Goal: Task Accomplishment & Management: Use online tool/utility

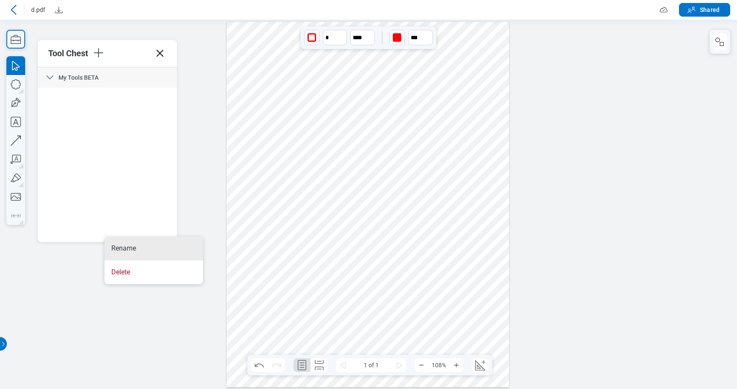
scroll to position [1188, 0]
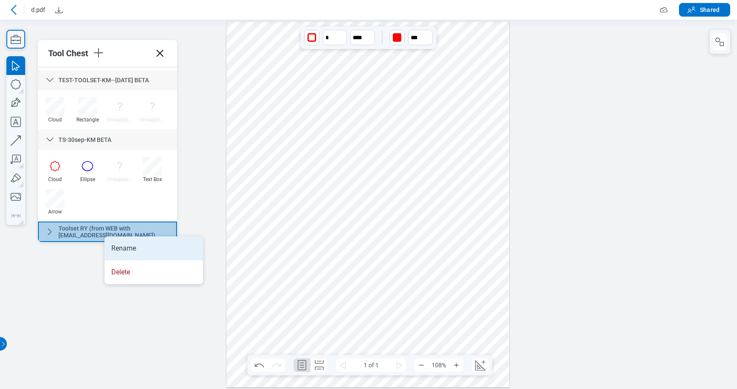
click at [127, 245] on li "Rename" at bounding box center [153, 249] width 99 height 24
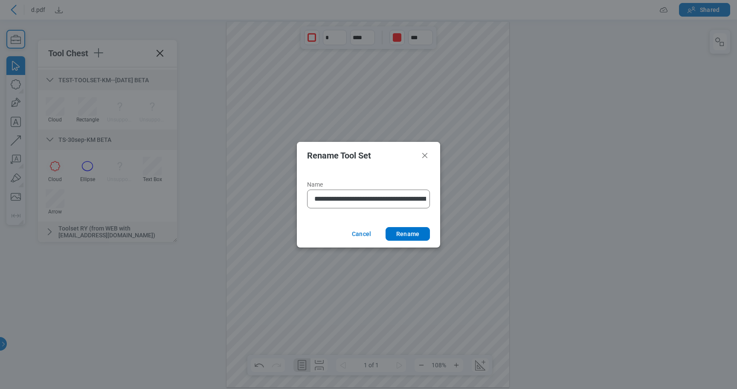
scroll to position [0, 49]
click at [351, 197] on input "**********" at bounding box center [364, 199] width 100 height 10
click at [364, 235] on button "Cancel" at bounding box center [360, 234] width 37 height 14
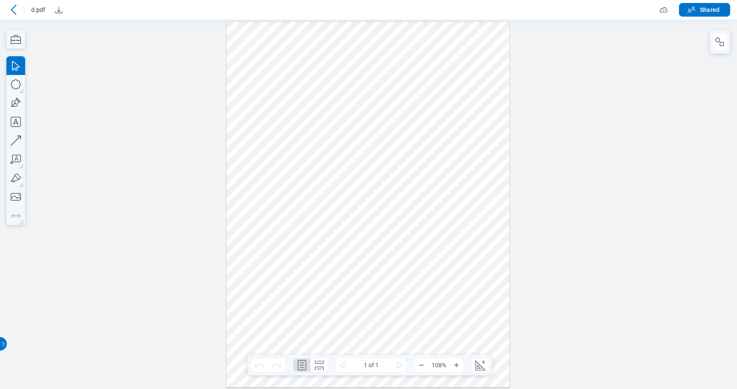
scroll to position [0, 0]
click at [15, 42] on icon "button" at bounding box center [15, 39] width 19 height 19
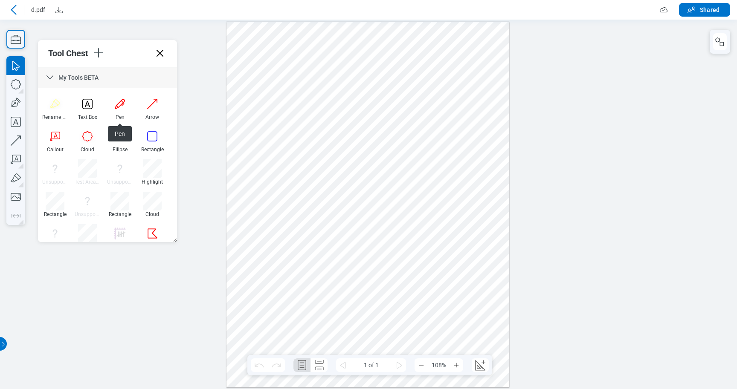
click at [52, 77] on icon at bounding box center [49, 77] width 7 height 4
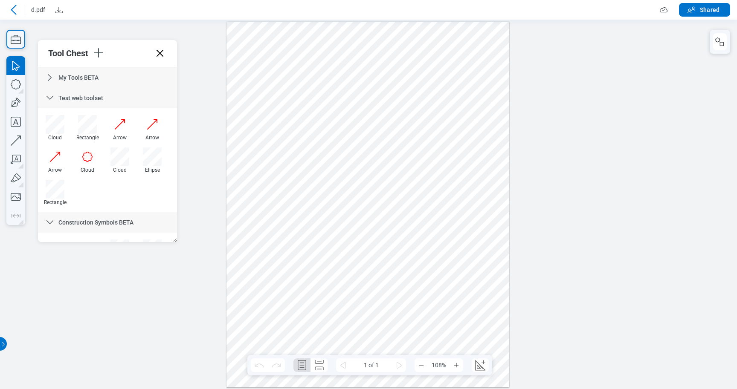
click at [46, 94] on icon at bounding box center [50, 98] width 10 height 10
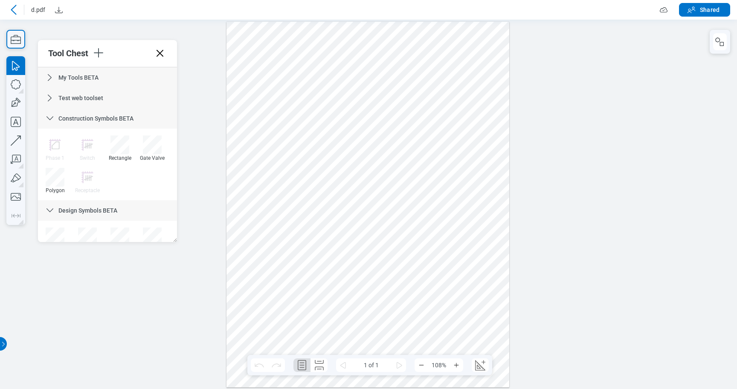
click at [53, 116] on icon at bounding box center [50, 118] width 10 height 10
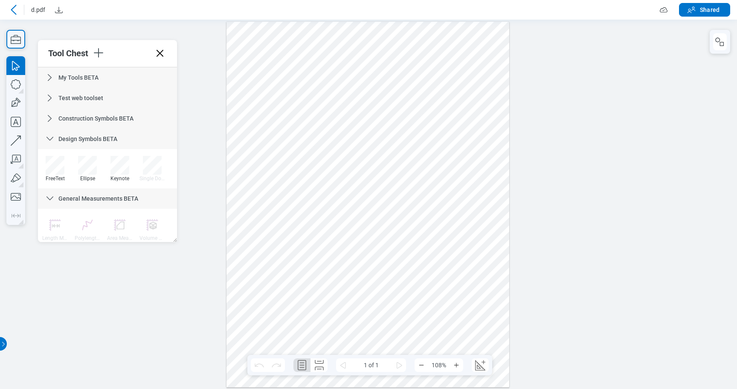
click at [49, 142] on icon at bounding box center [50, 139] width 10 height 10
click at [50, 159] on icon at bounding box center [50, 159] width 10 height 10
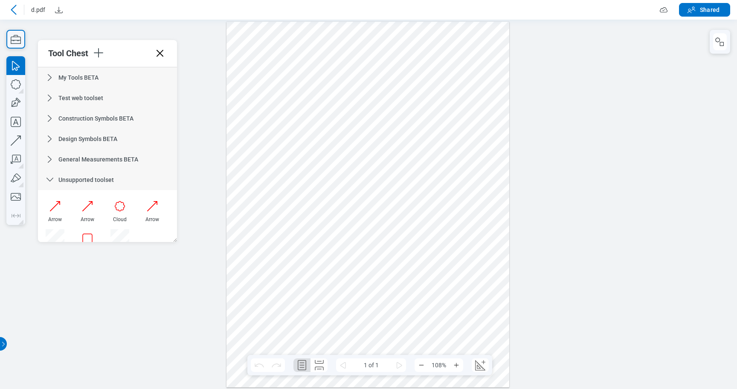
click at [52, 181] on icon at bounding box center [50, 180] width 10 height 10
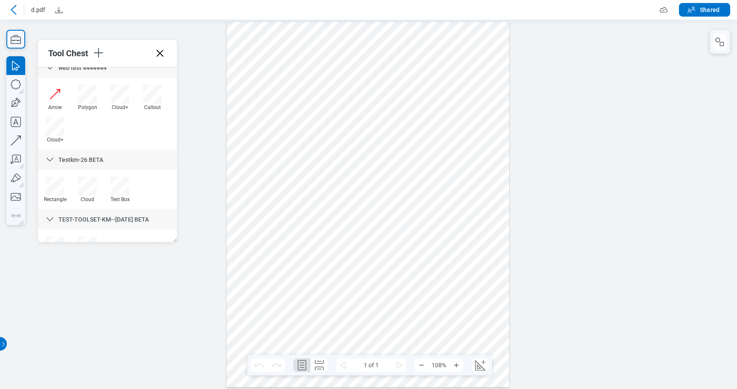
scroll to position [272, 0]
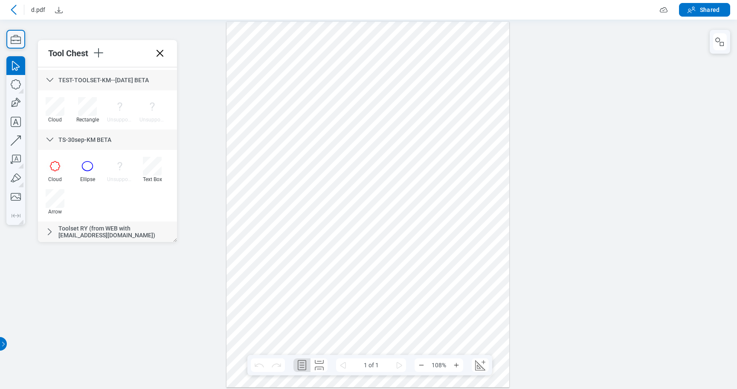
click at [51, 140] on icon at bounding box center [49, 140] width 7 height 4
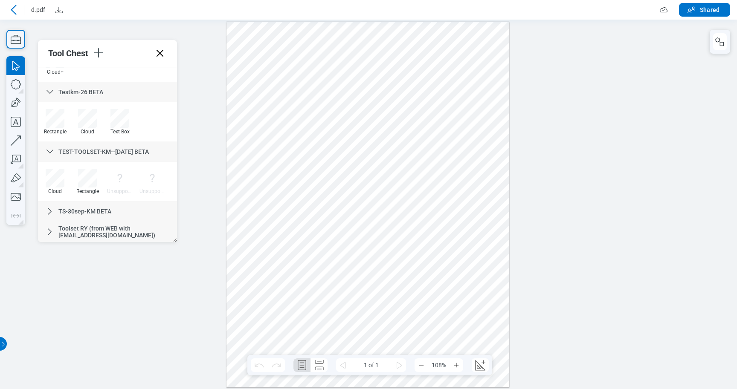
click at [50, 95] on icon at bounding box center [50, 92] width 10 height 10
click at [50, 151] on icon at bounding box center [50, 152] width 10 height 10
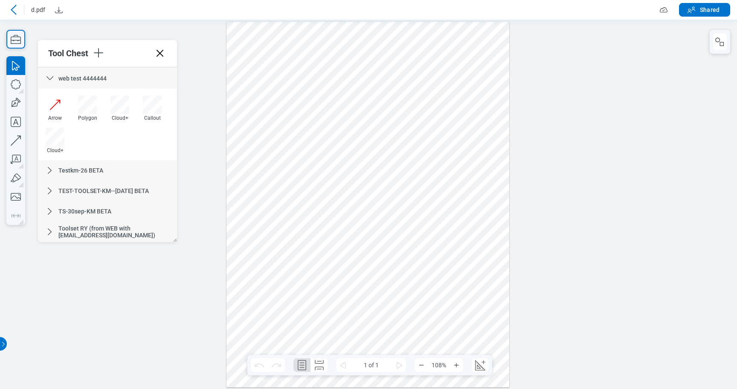
click at [51, 78] on icon at bounding box center [49, 78] width 7 height 4
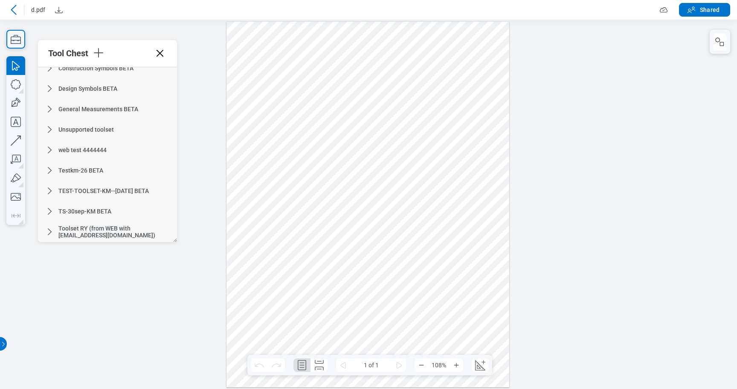
click at [90, 234] on span "Toolset RY (from WEB with [EMAIL_ADDRESS][DOMAIN_NAME])" at bounding box center [106, 232] width 97 height 14
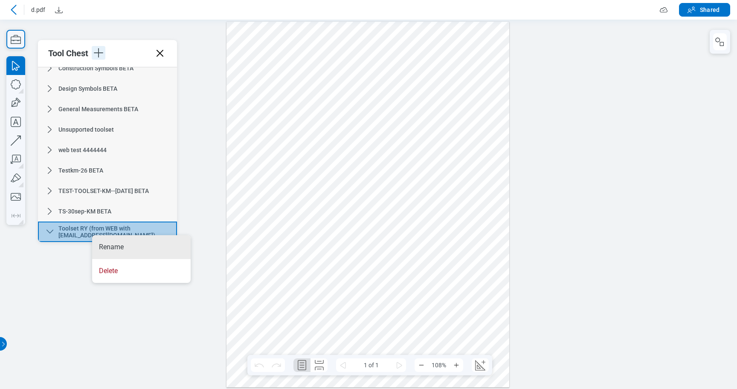
click at [101, 57] on icon "button" at bounding box center [99, 53] width 14 height 14
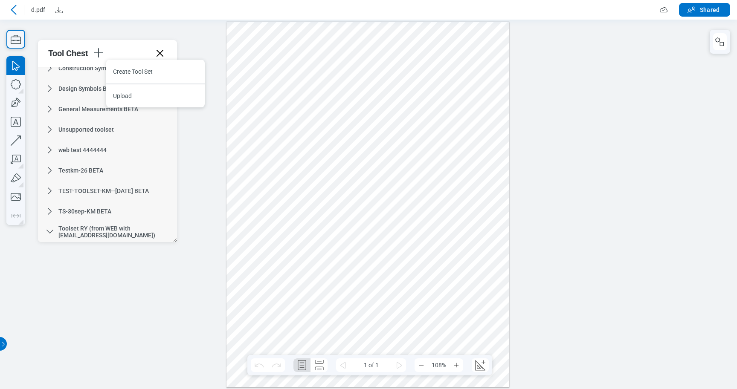
click at [112, 235] on span "Toolset RY (from WEB with [EMAIL_ADDRESS][DOMAIN_NAME])" at bounding box center [106, 232] width 97 height 14
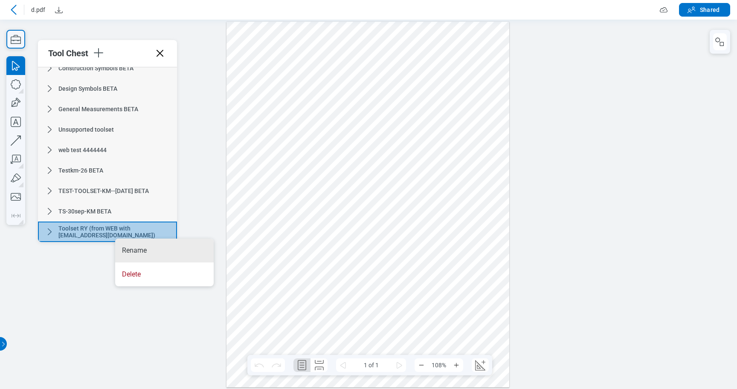
click at [50, 233] on div "Toolset RY (from WEB with [EMAIL_ADDRESS][DOMAIN_NAME])" at bounding box center [107, 232] width 139 height 20
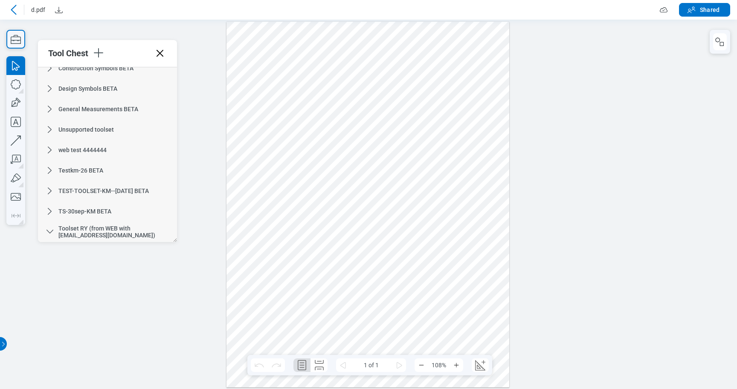
click at [93, 236] on span "Toolset RY (from WEB with [EMAIL_ADDRESS][DOMAIN_NAME])" at bounding box center [106, 232] width 97 height 14
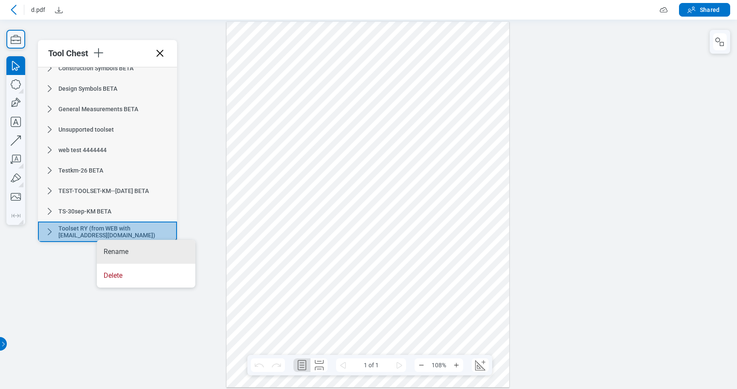
click at [210, 219] on div at bounding box center [368, 204] width 737 height 370
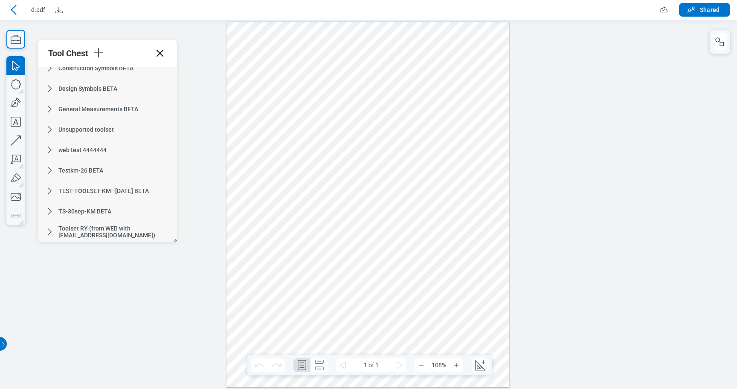
click at [174, 241] on div "Tool Chest My Tools BETA Test web toolset Construction Symbols BETA Design Symb…" at bounding box center [107, 141] width 139 height 202
drag, startPoint x: 174, startPoint y: 241, endPoint x: 251, endPoint y: 248, distance: 77.1
click at [251, 242] on div "Tool Chest My Tools BETA Test web toolset Construction Symbols BETA Design Symb…" at bounding box center [146, 141] width 216 height 202
click at [109, 235] on span "Toolset RY (from WEB with [EMAIL_ADDRESS][DOMAIN_NAME])" at bounding box center [143, 232] width 170 height 7
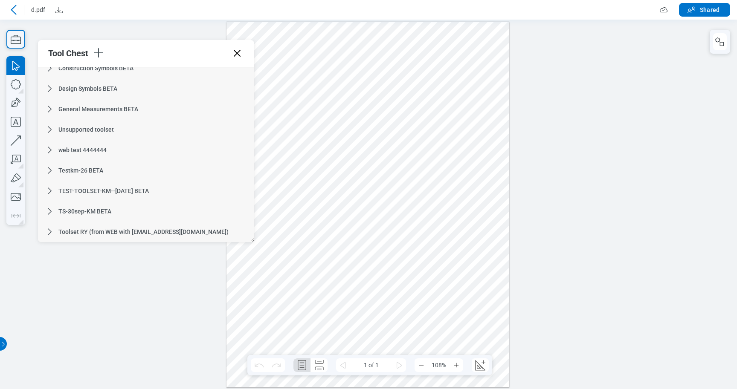
click at [77, 208] on span "TS-30sep-KM BETA" at bounding box center [84, 211] width 53 height 7
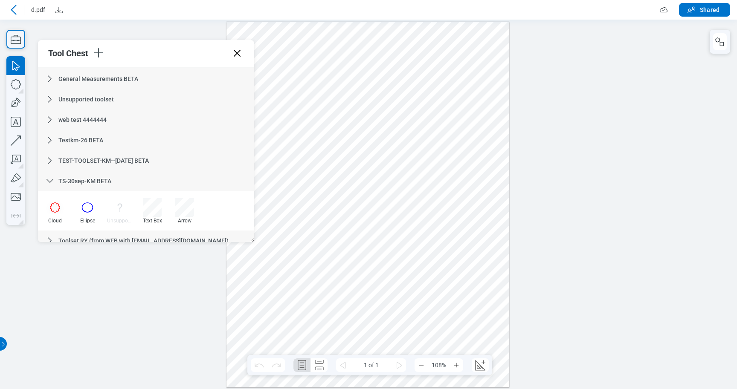
scroll to position [90, 0]
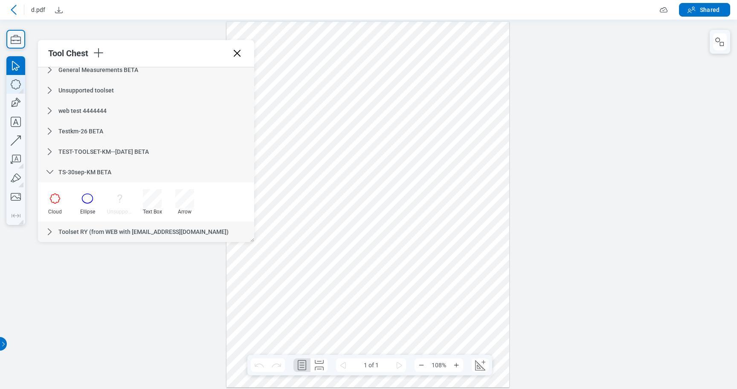
click at [19, 85] on icon "button" at bounding box center [15, 84] width 19 height 19
drag, startPoint x: 334, startPoint y: 32, endPoint x: 371, endPoint y: 51, distance: 42.0
click at [371, 51] on div at bounding box center [367, 204] width 283 height 366
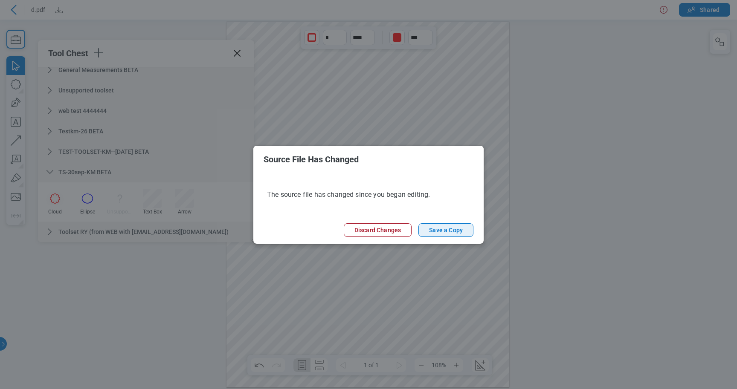
click at [440, 232] on button "Save a Copy" at bounding box center [445, 230] width 55 height 14
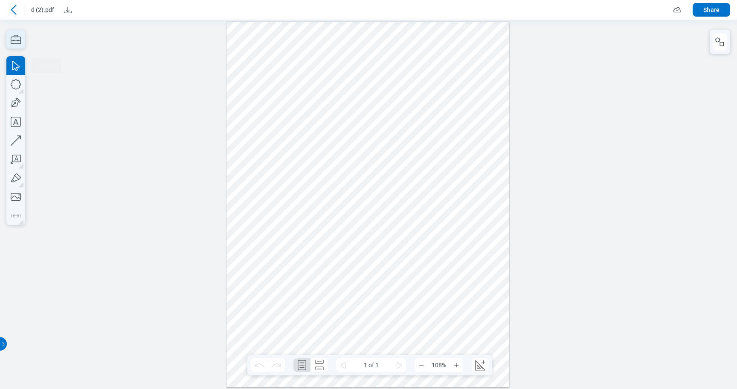
click at [16, 45] on icon "button" at bounding box center [15, 39] width 19 height 19
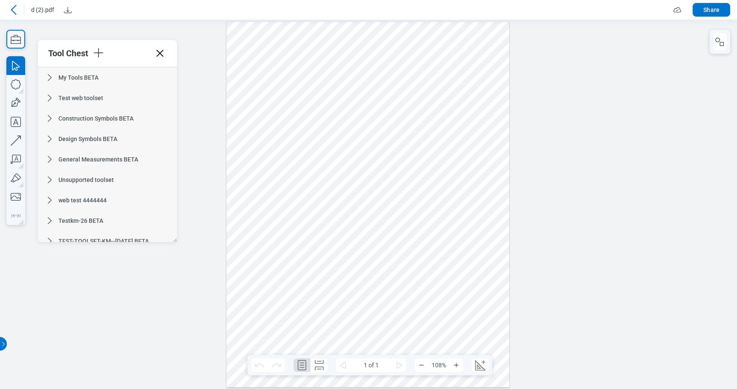
scroll to position [122, 0]
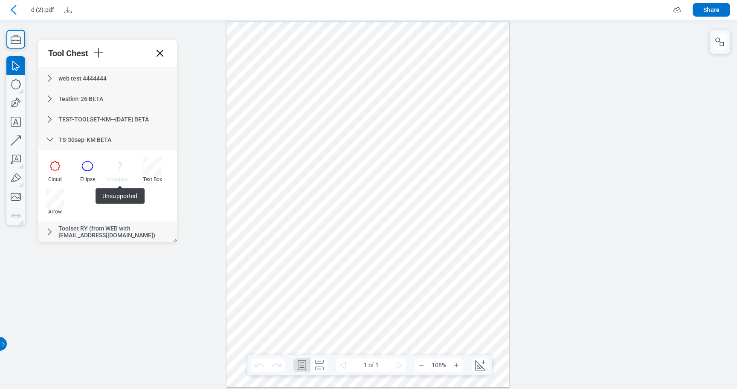
click at [80, 232] on span "Toolset RY (from WEB with [EMAIL_ADDRESS][DOMAIN_NAME])" at bounding box center [106, 232] width 97 height 14
click at [343, 49] on div at bounding box center [367, 204] width 283 height 366
click at [341, 52] on div at bounding box center [367, 204] width 283 height 366
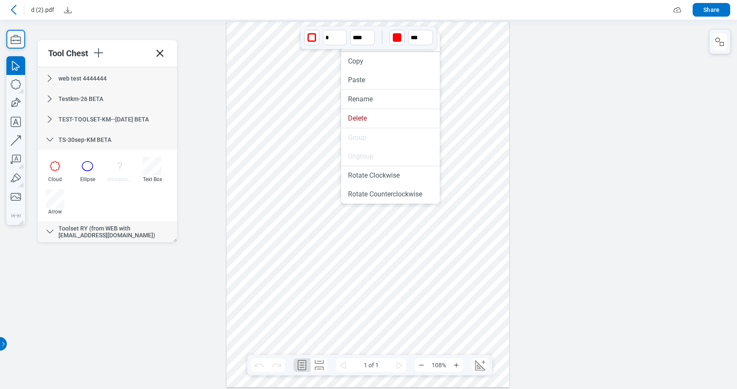
click at [336, 53] on div at bounding box center [367, 204] width 283 height 366
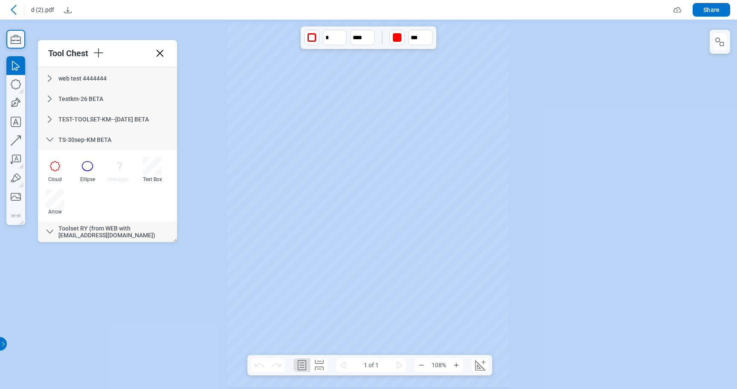
drag, startPoint x: 417, startPoint y: 29, endPoint x: 298, endPoint y: 38, distance: 119.7
click at [301, 38] on div "* **** ***" at bounding box center [369, 37] width 136 height 23
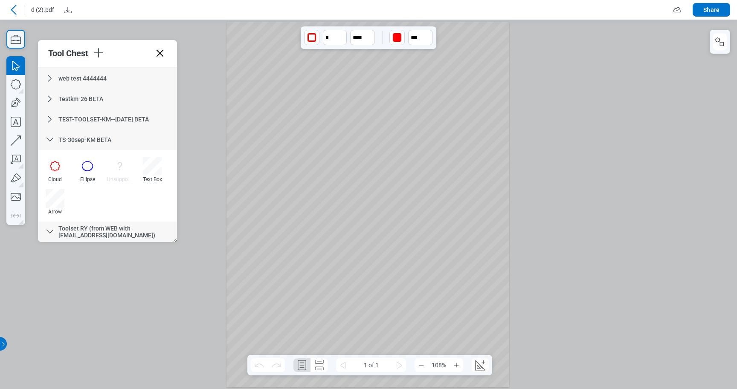
drag, startPoint x: 328, startPoint y: 24, endPoint x: 327, endPoint y: 101, distance: 76.3
click at [327, 101] on div at bounding box center [367, 204] width 283 height 366
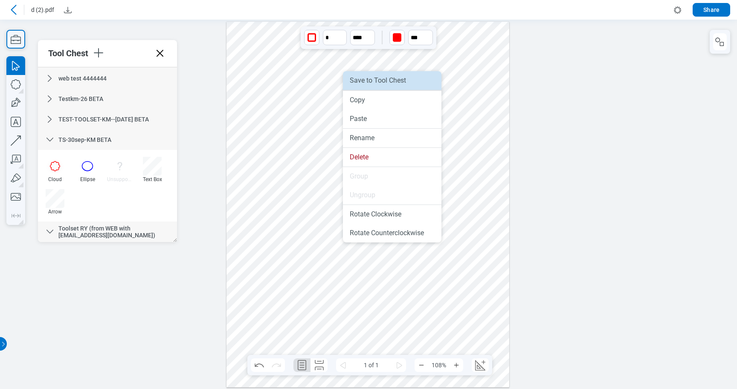
click at [356, 82] on li "Save to Tool Chest" at bounding box center [392, 80] width 99 height 19
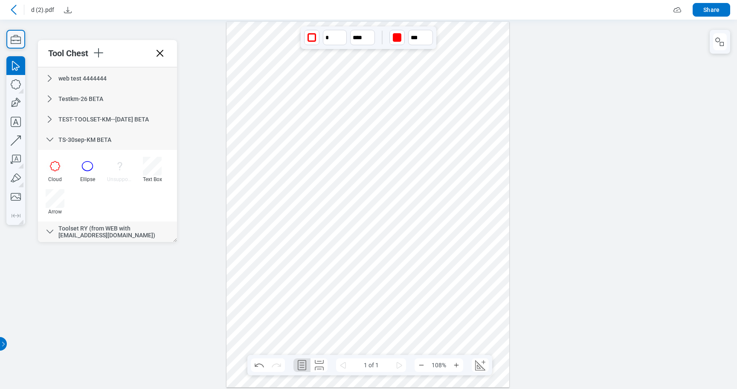
click at [107, 230] on span "Toolset RY (from WEB with [EMAIL_ADDRESS][DOMAIN_NAME])" at bounding box center [106, 232] width 97 height 14
click at [333, 72] on div at bounding box center [367, 204] width 283 height 366
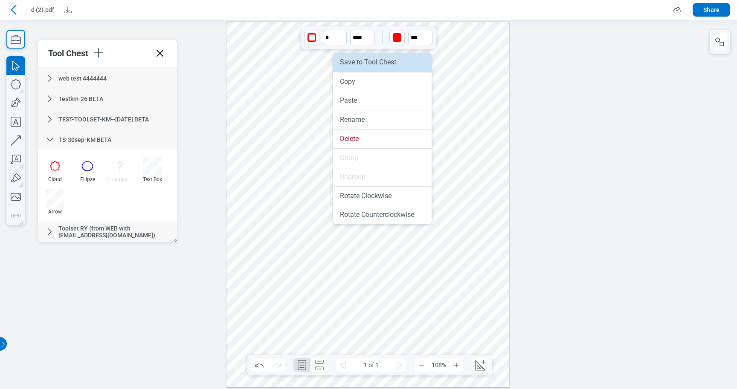
click at [359, 60] on li "Save to Tool Chest" at bounding box center [382, 62] width 99 height 19
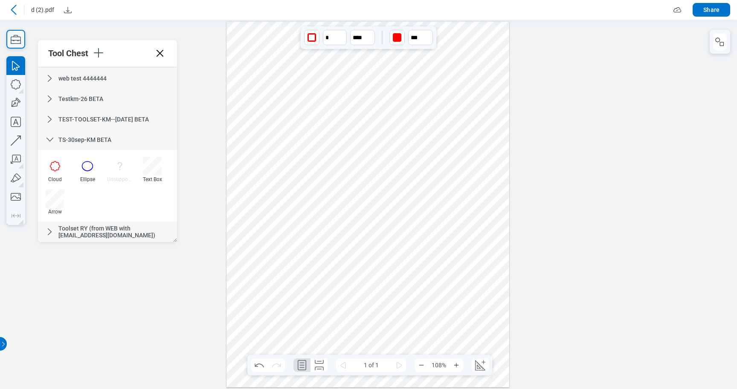
click at [14, 5] on div at bounding box center [14, 10] width 14 height 14
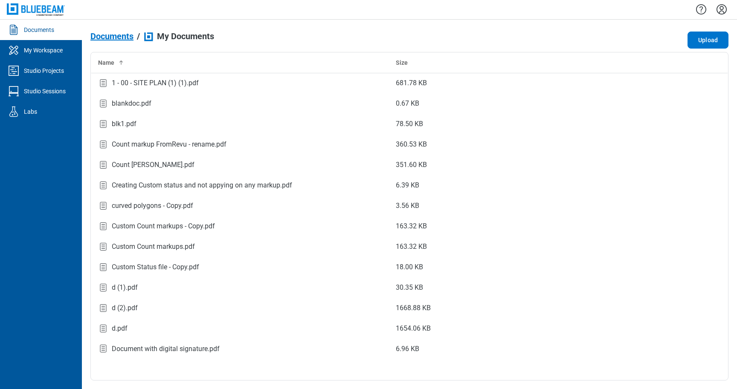
click at [723, 17] on button "Settings" at bounding box center [722, 9] width 14 height 14
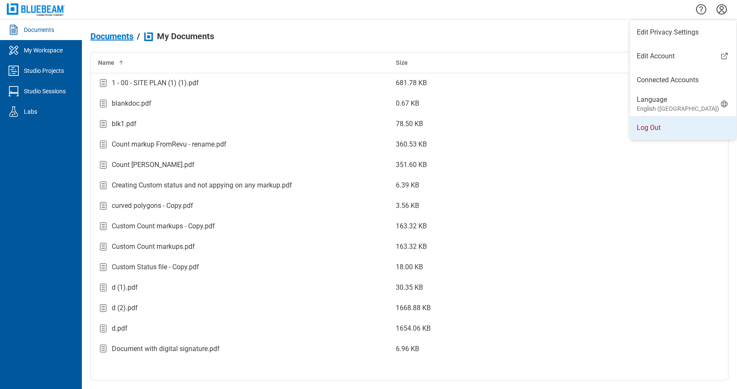
click at [660, 127] on li "Log Out" at bounding box center [683, 128] width 106 height 24
